Goal: Go to known website: Access a specific website the user already knows

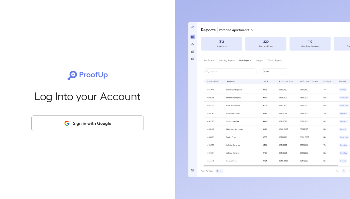
click at [99, 117] on button "Sign in with Google" at bounding box center [87, 123] width 112 height 16
